Goal: Information Seeking & Learning: Check status

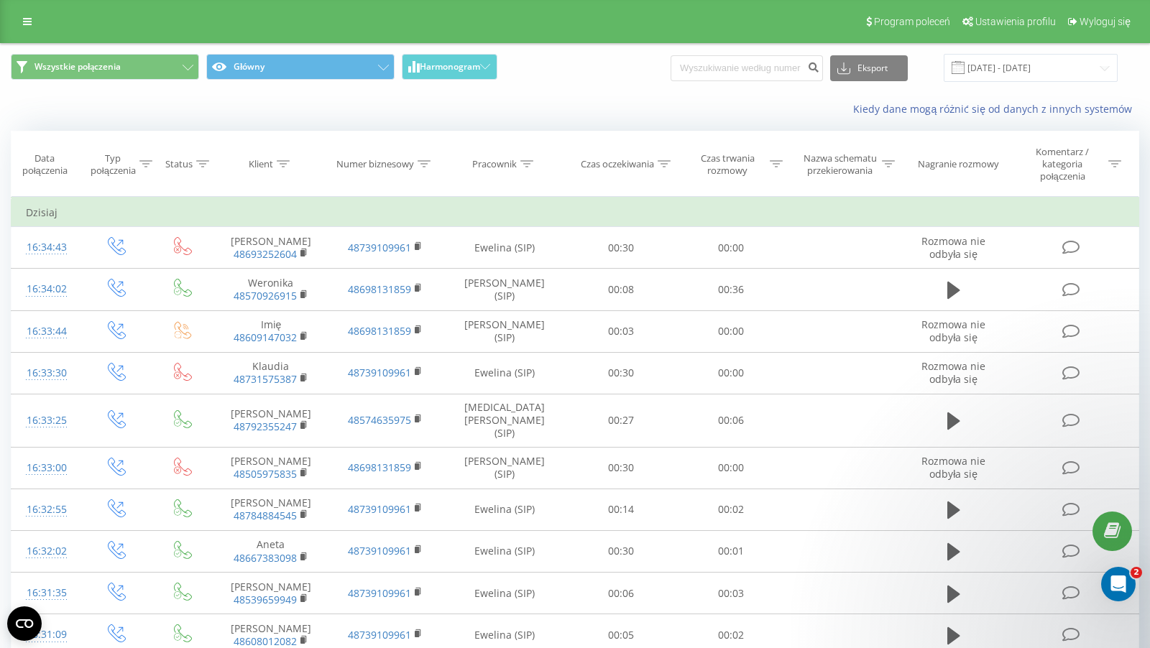
click at [492, 165] on div "Pracownik" at bounding box center [494, 164] width 45 height 12
click at [268, 170] on th "Klient" at bounding box center [270, 163] width 114 height 65
click at [259, 158] on div "Klient" at bounding box center [261, 164] width 24 height 12
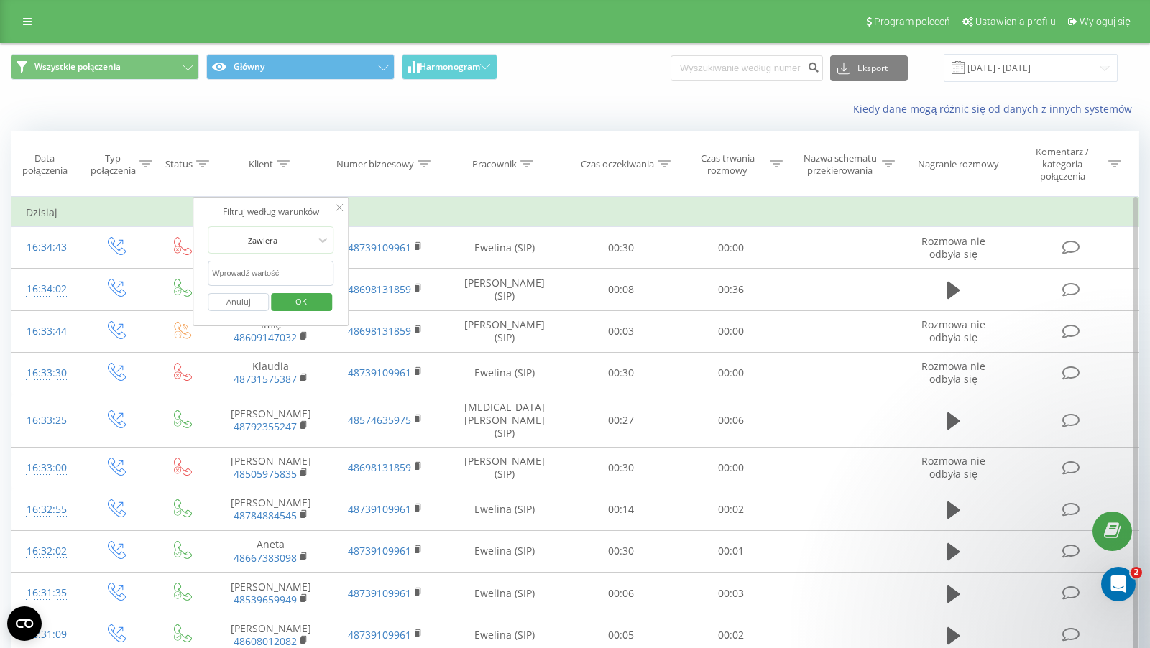
click at [284, 265] on input "text" at bounding box center [271, 273] width 126 height 25
paste input "30 663 423"
click at [213, 274] on input "30 663 423" at bounding box center [271, 273] width 126 height 25
type input "730663423"
click button "OK" at bounding box center [301, 302] width 61 height 18
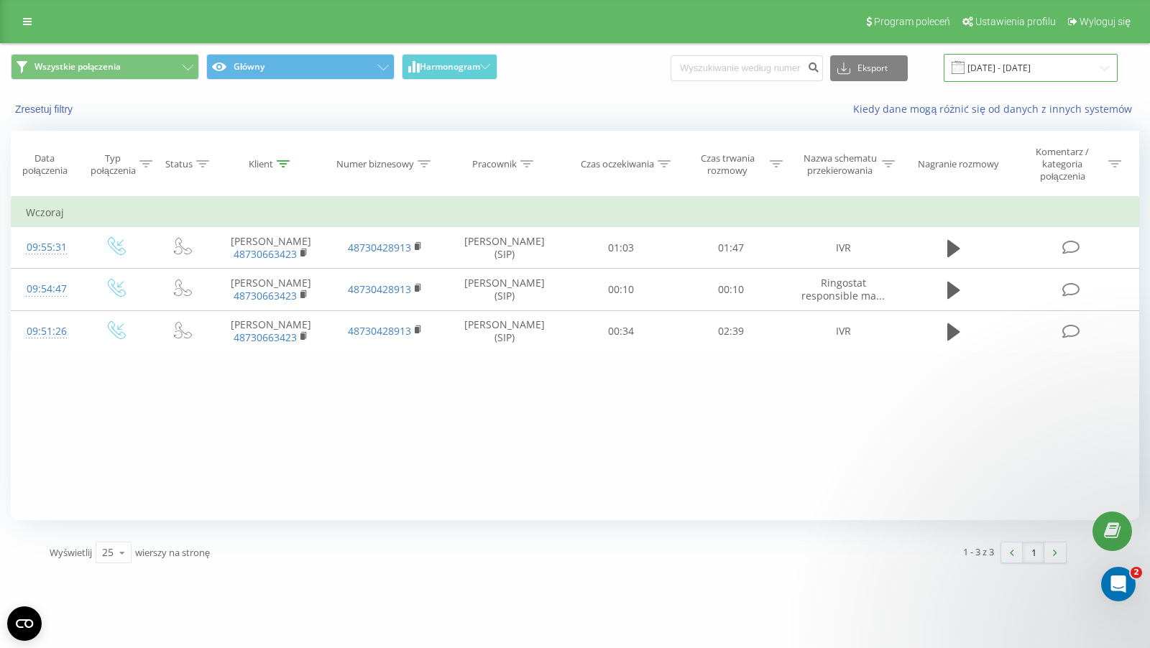
click at [1061, 64] on input "[DATE] - [DATE]" at bounding box center [1030, 68] width 174 height 28
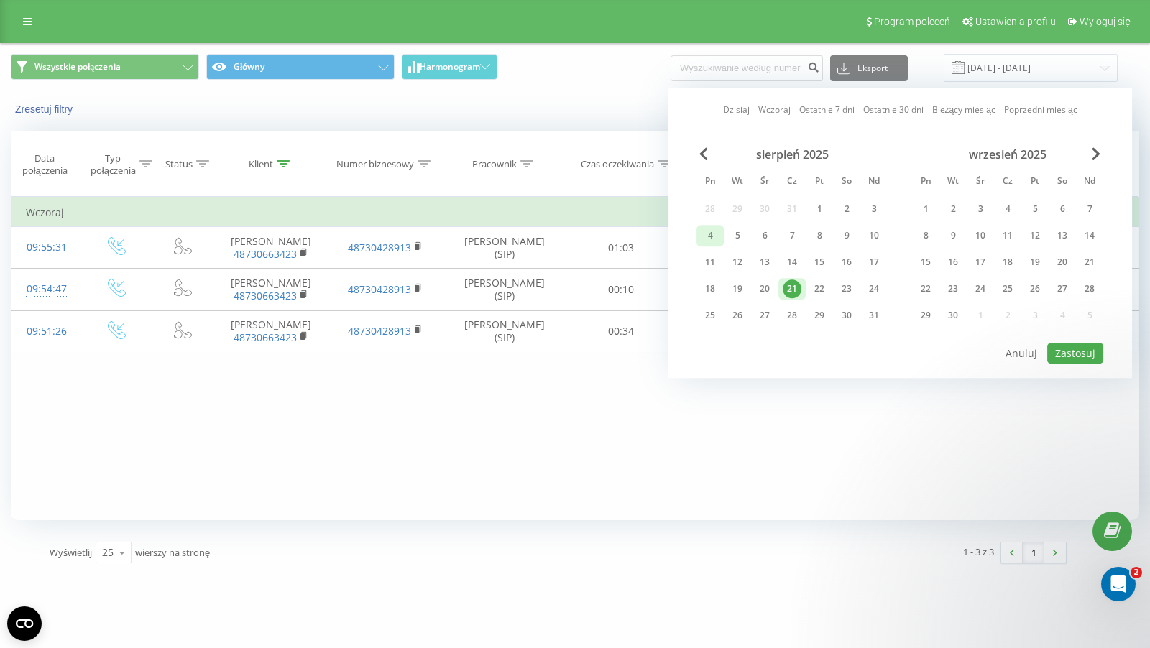
click at [722, 229] on div "4" at bounding box center [709, 236] width 27 height 22
click at [1058, 351] on button "Zastosuj" at bounding box center [1075, 353] width 56 height 21
type input "[DATE] - [DATE]"
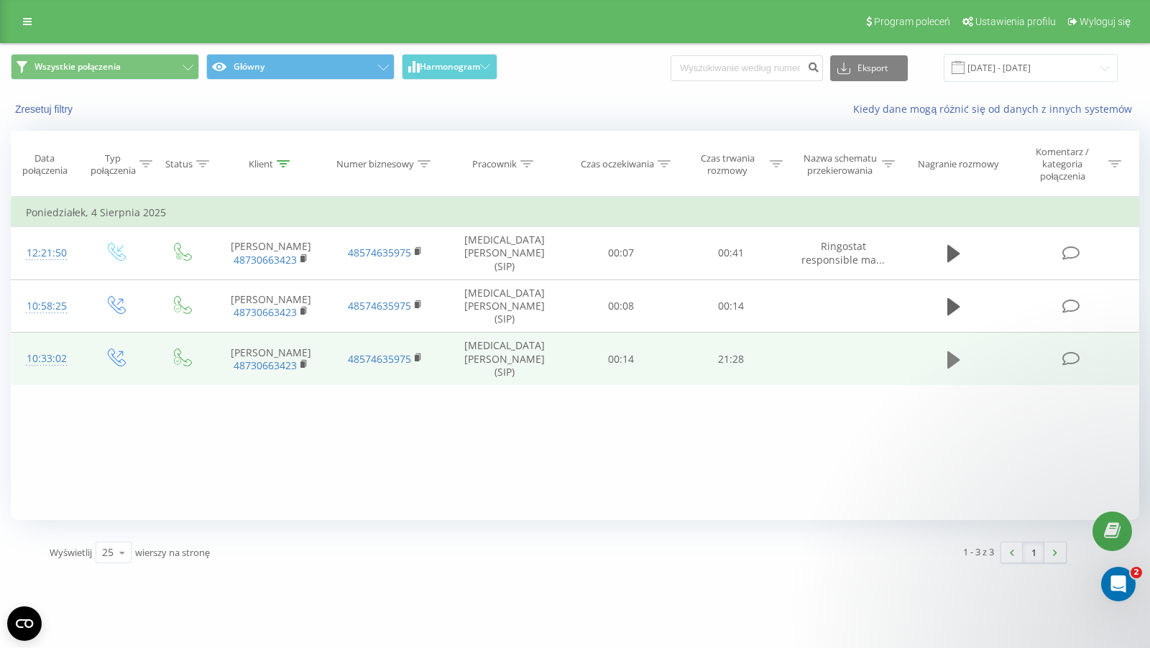
click at [956, 350] on icon at bounding box center [953, 360] width 13 height 20
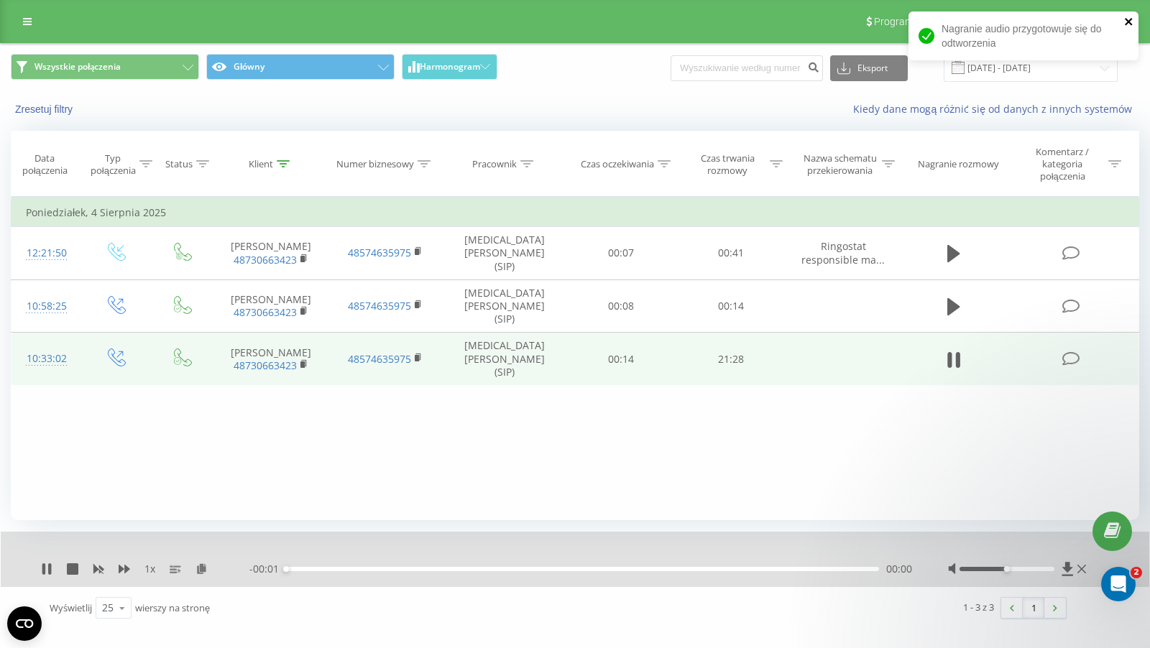
click at [1130, 24] on icon "close" at bounding box center [1128, 21] width 7 height 7
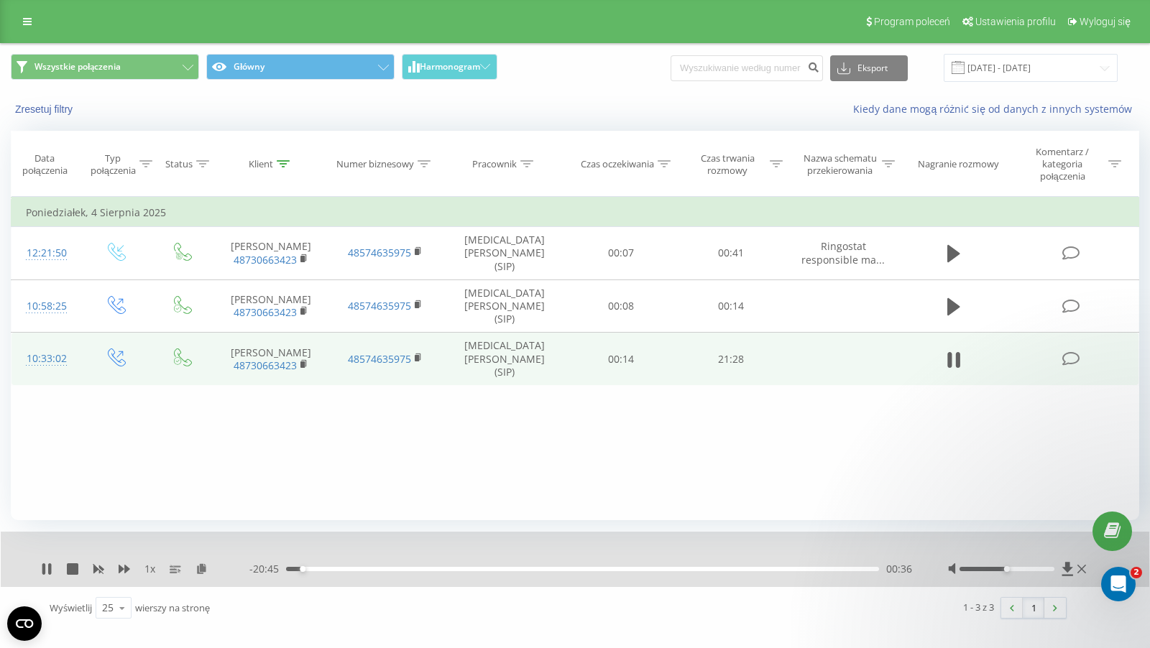
click at [312, 569] on div "00:36" at bounding box center [582, 569] width 593 height 4
click at [326, 571] on div "- 20:23 00:57 00:57" at bounding box center [580, 569] width 663 height 14
click at [326, 569] on div "01:26" at bounding box center [582, 569] width 593 height 4
click at [341, 569] on div "01:27" at bounding box center [582, 569] width 593 height 4
click at [351, 570] on div "02:02" at bounding box center [582, 569] width 593 height 4
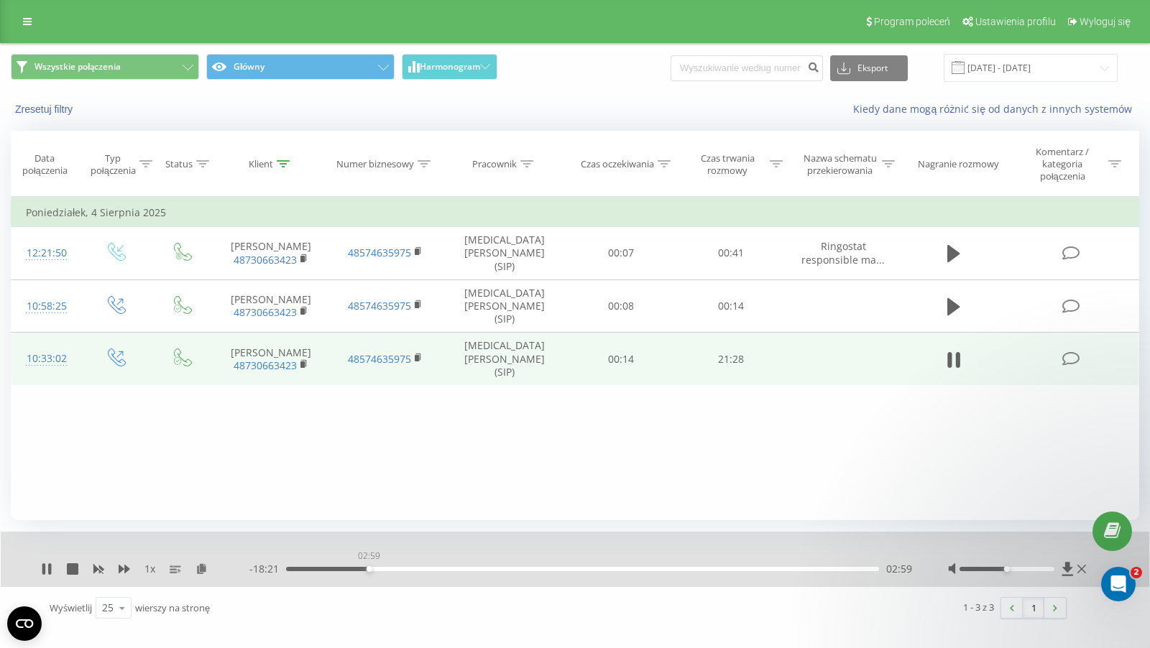
click at [369, 570] on div "02:59" at bounding box center [582, 569] width 593 height 4
click at [300, 567] on div "00:00" at bounding box center [582, 569] width 593 height 4
click at [347, 575] on div "- 20:50 00:30 00:30" at bounding box center [580, 569] width 663 height 14
click at [344, 564] on div "- 20:49 00:31 00:31" at bounding box center [580, 569] width 663 height 14
click at [345, 567] on div "02:08" at bounding box center [582, 569] width 593 height 4
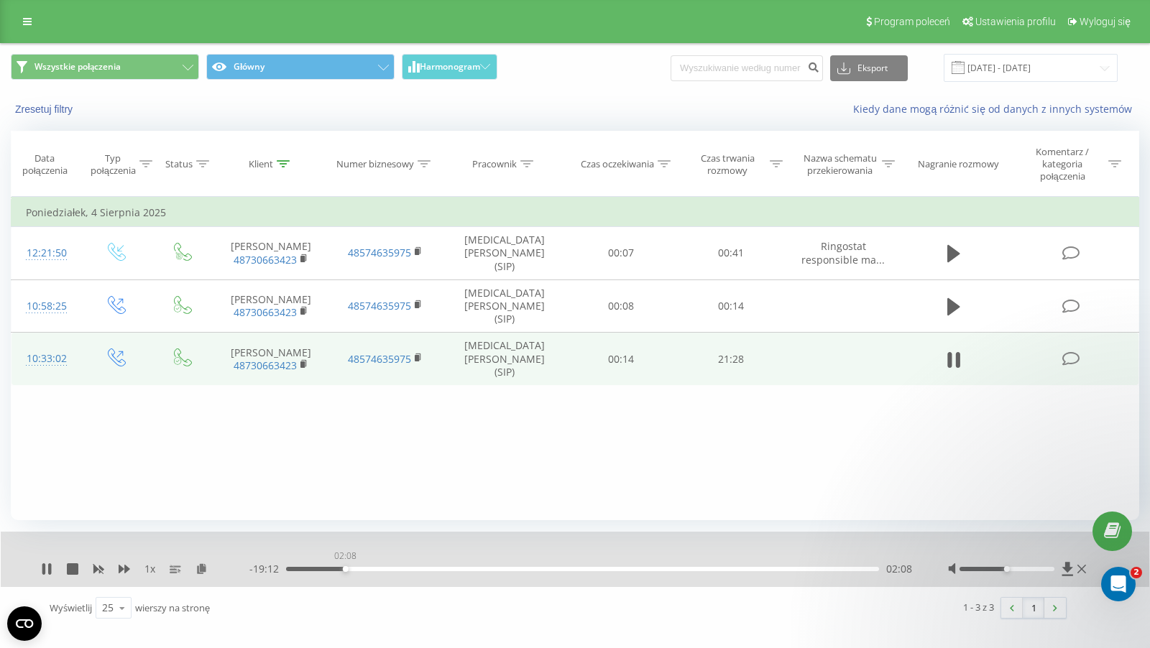
click at [345, 567] on div "02:08" at bounding box center [346, 569] width 6 height 6
click at [366, 567] on div "02:08" at bounding box center [582, 569] width 593 height 4
click at [334, 567] on div "00:00" at bounding box center [582, 569] width 593 height 4
click at [340, 569] on div "01:46" at bounding box center [582, 569] width 593 height 4
click at [948, 352] on icon at bounding box center [949, 360] width 4 height 16
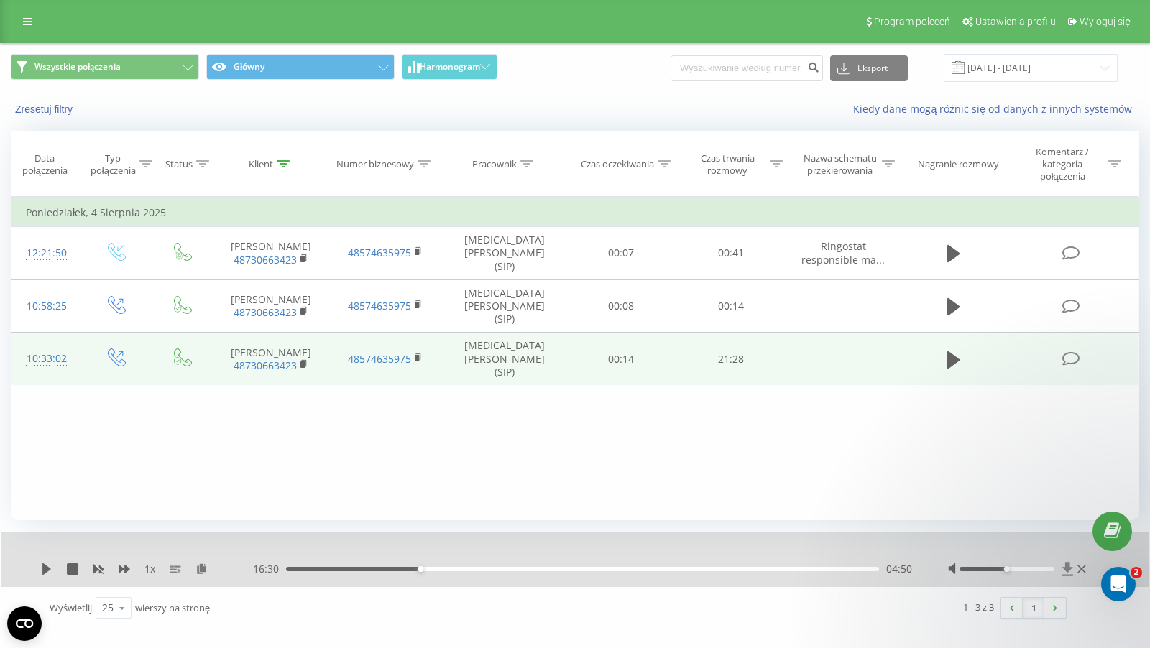
click at [1069, 568] on icon at bounding box center [1067, 569] width 11 height 14
click at [389, 567] on div "04:50" at bounding box center [582, 569] width 593 height 4
click at [49, 567] on icon at bounding box center [46, 568] width 11 height 11
click at [47, 568] on icon at bounding box center [46, 568] width 11 height 11
click at [43, 569] on icon at bounding box center [46, 568] width 9 height 11
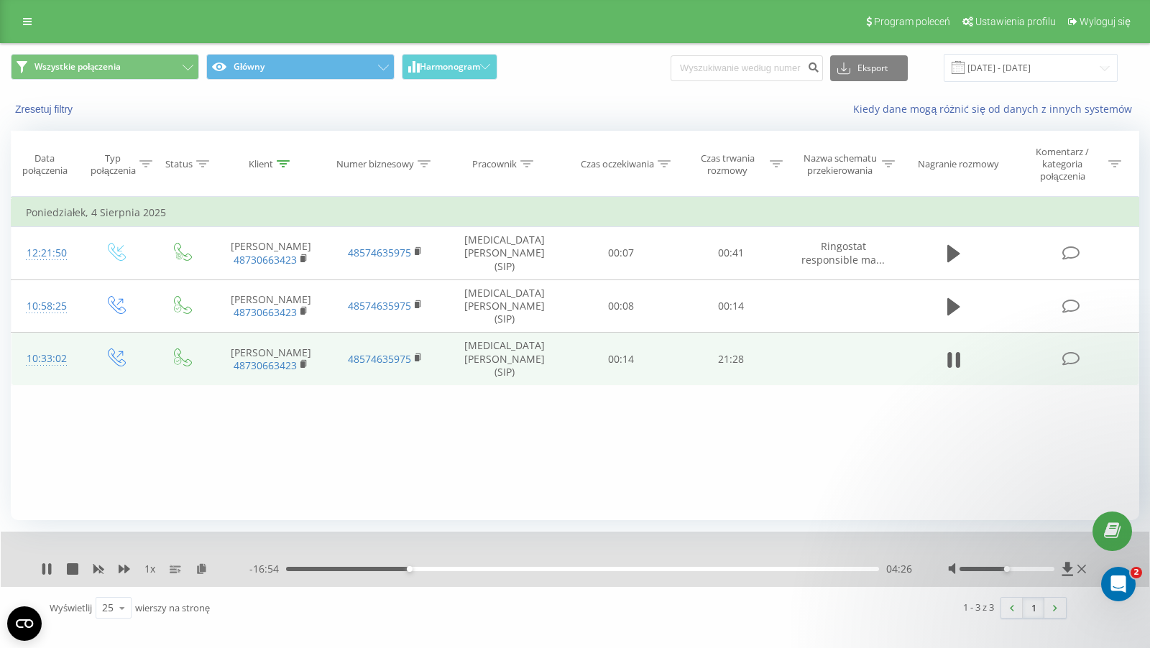
click at [412, 569] on div "04:26" at bounding box center [582, 569] width 593 height 4
click at [408, 568] on div "04:25" at bounding box center [582, 569] width 593 height 4
click at [47, 566] on icon at bounding box center [46, 568] width 11 height 11
click at [45, 565] on icon at bounding box center [46, 568] width 9 height 11
click at [49, 569] on icon at bounding box center [49, 568] width 3 height 11
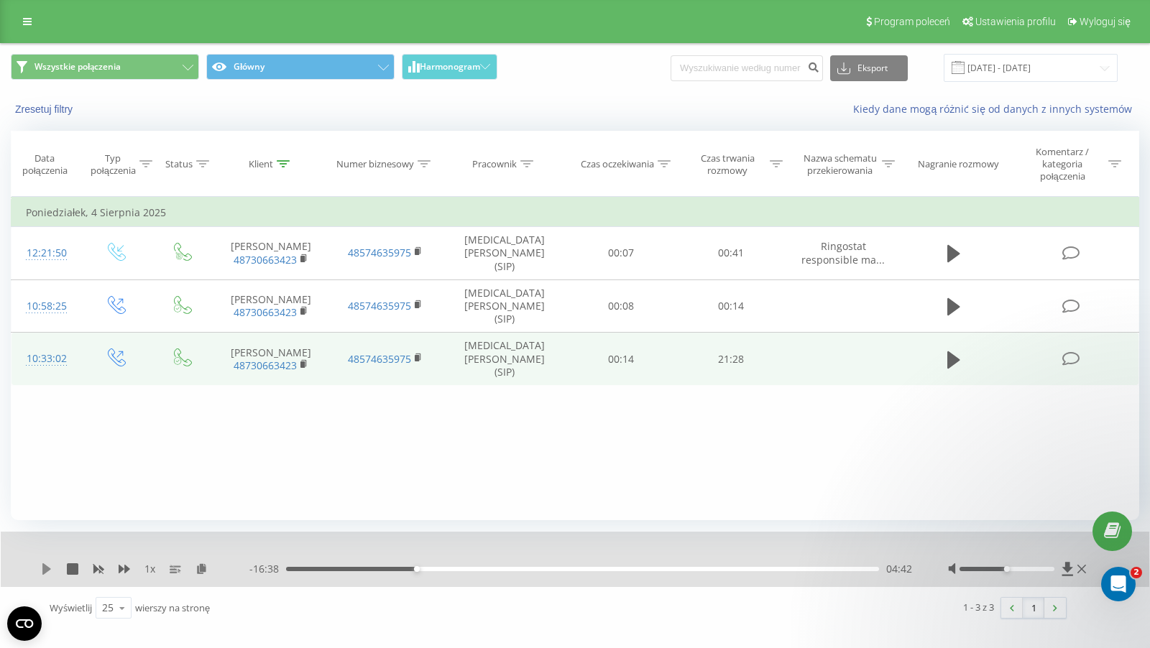
click at [44, 565] on icon at bounding box center [46, 568] width 9 height 11
click at [402, 568] on div "04:12" at bounding box center [582, 569] width 593 height 4
click at [405, 571] on div "- 21:21 00:00 00:00" at bounding box center [580, 569] width 663 height 14
click at [410, 570] on div "04:29" at bounding box center [582, 569] width 593 height 4
click at [43, 572] on icon at bounding box center [43, 568] width 3 height 11
